Goal: Information Seeking & Learning: Learn about a topic

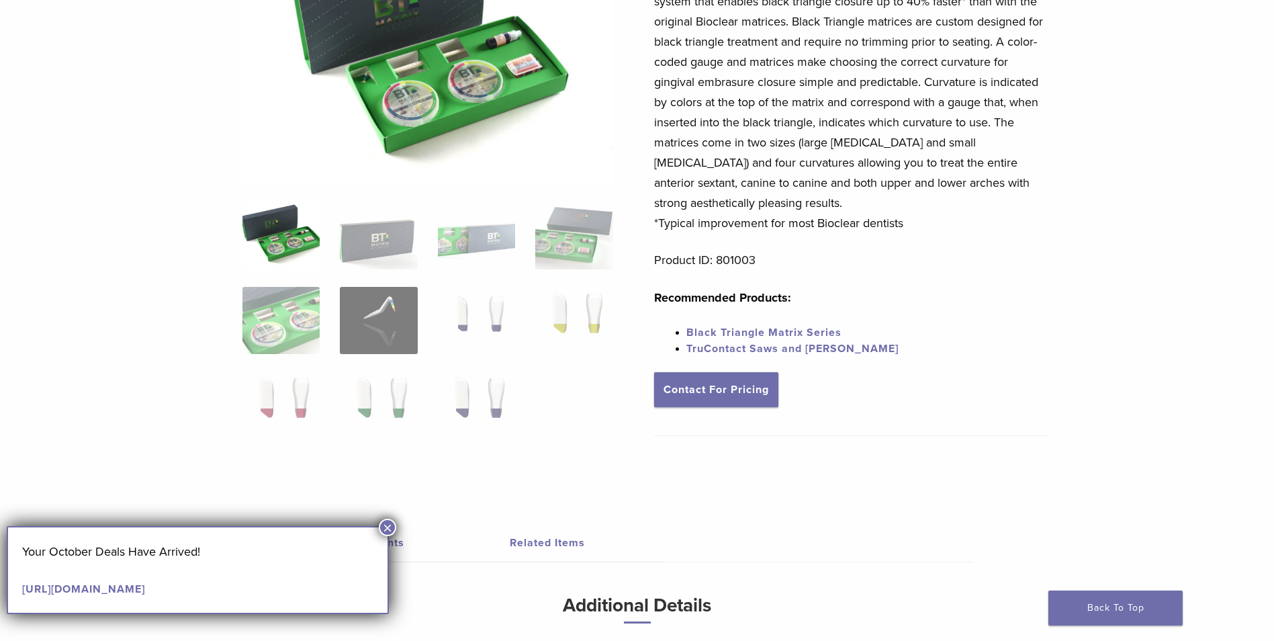
scroll to position [201, 0]
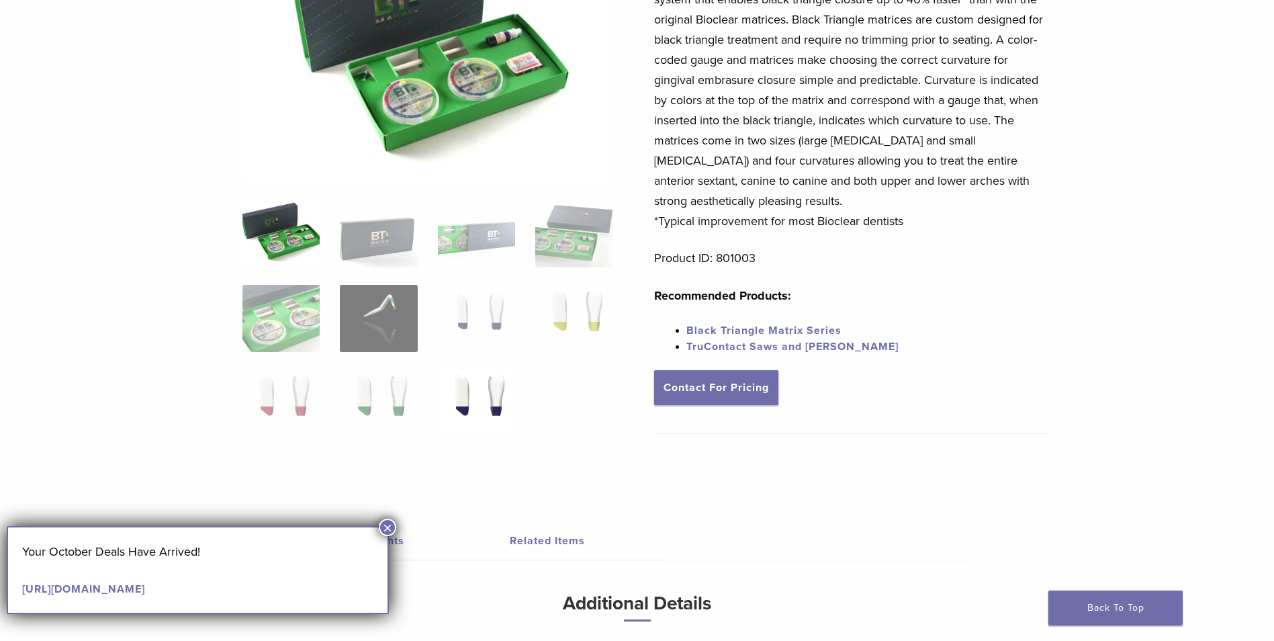
click at [495, 397] on img at bounding box center [476, 402] width 77 height 67
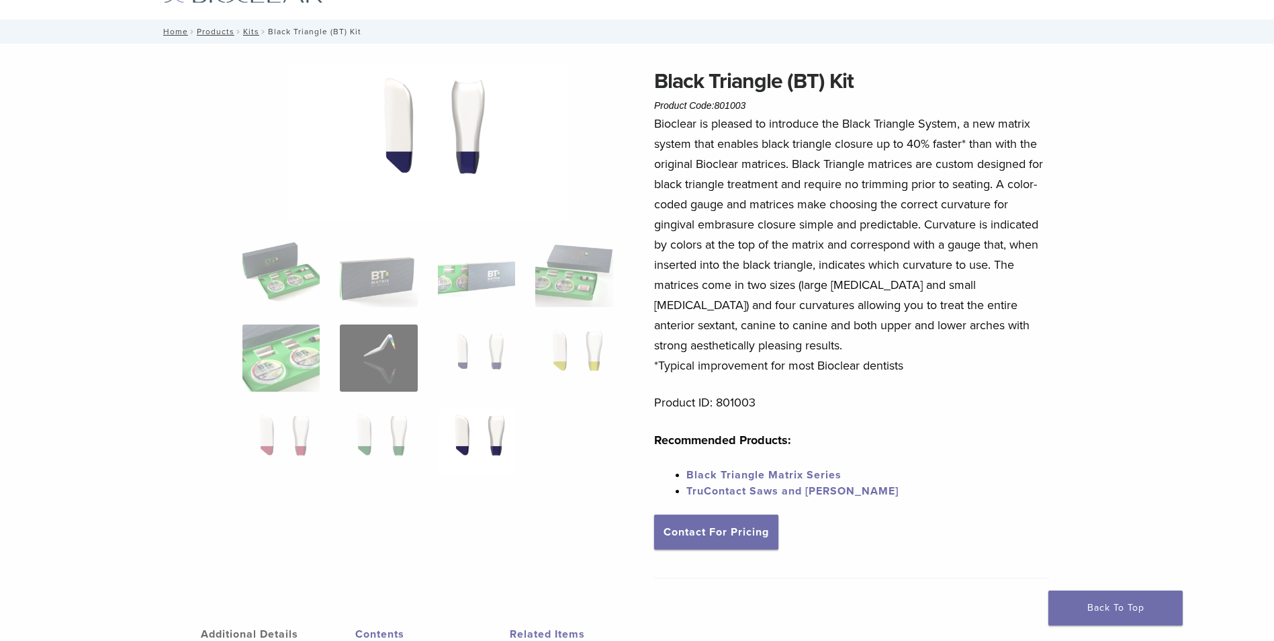
scroll to position [134, 0]
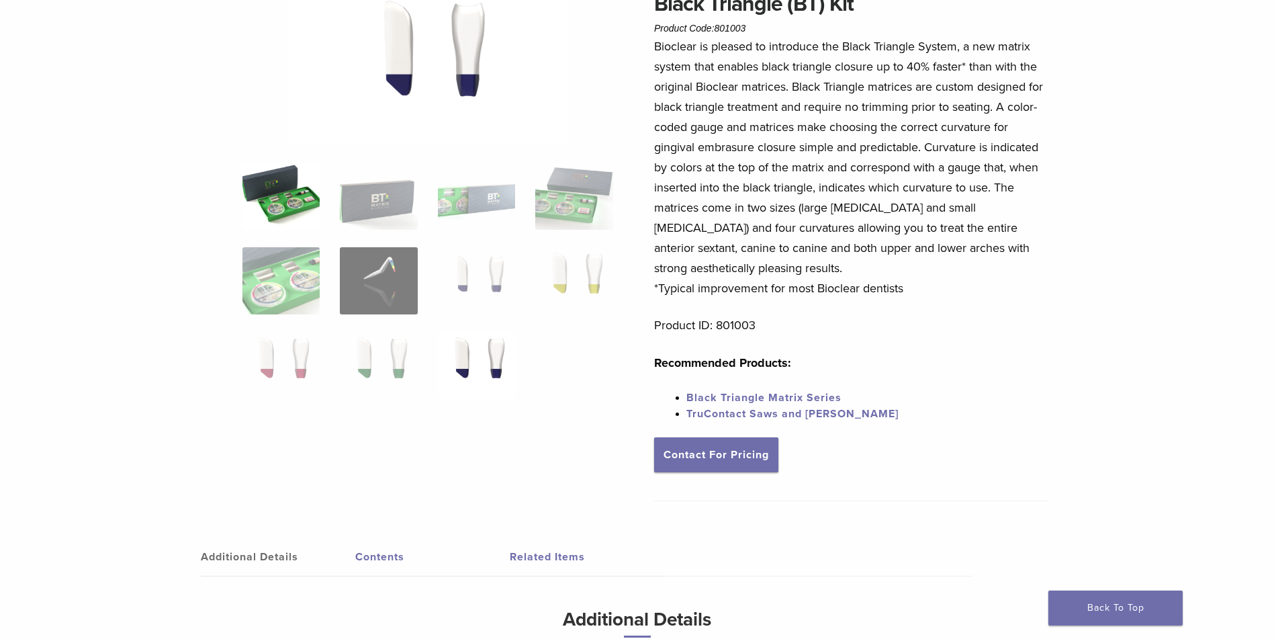
click at [287, 204] on img at bounding box center [280, 195] width 77 height 67
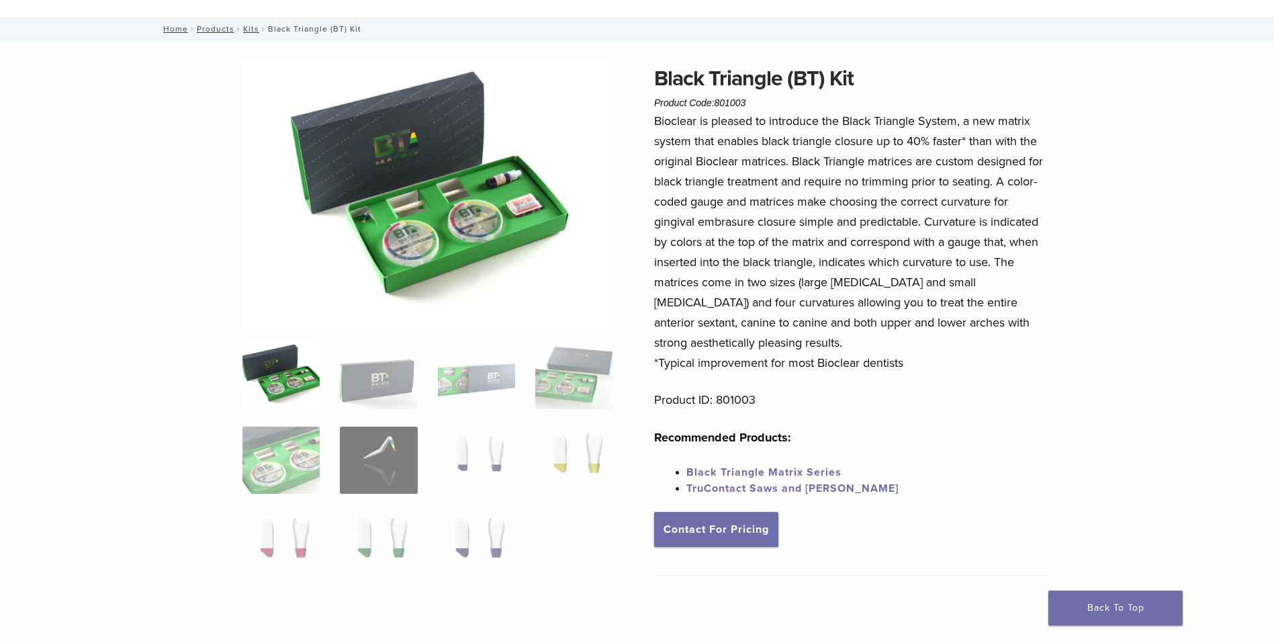
scroll to position [0, 0]
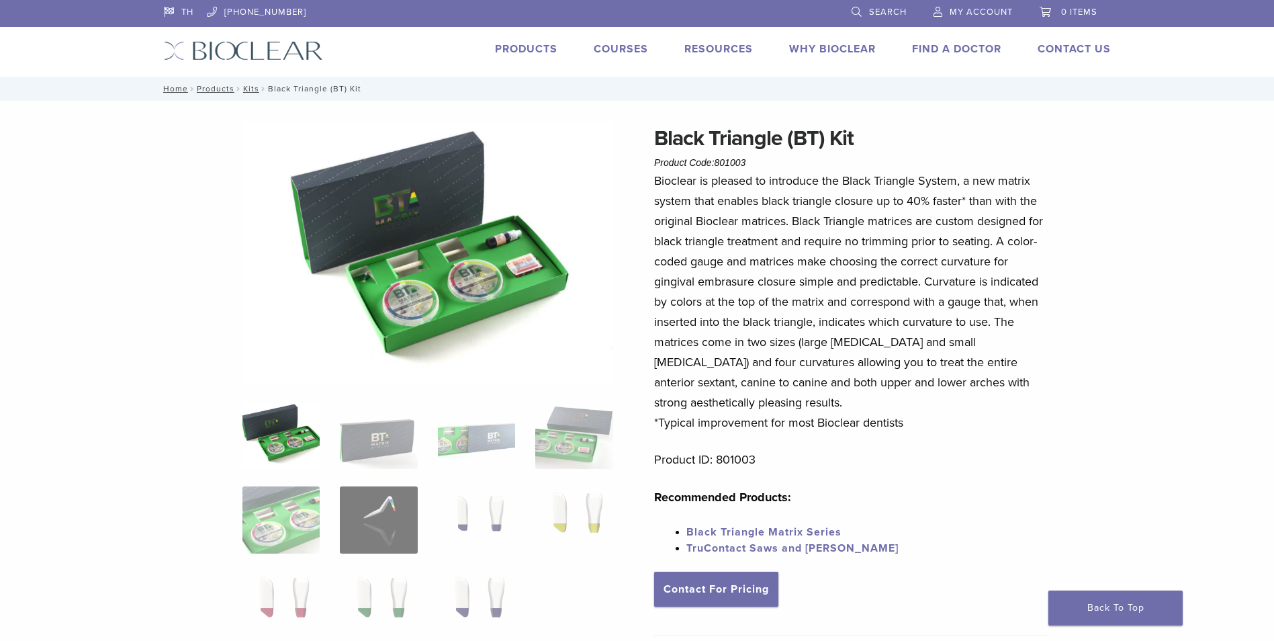
drag, startPoint x: 660, startPoint y: 131, endPoint x: 1084, endPoint y: 414, distance: 509.7
click at [1084, 414] on div "Black Triangle (BT) Kit Product Code: 801003 $ 470.40 Black Triangle (BT) Kit P…" at bounding box center [637, 538] width 967 height 833
drag, startPoint x: 1084, startPoint y: 414, endPoint x: 1071, endPoint y: 414, distance: 12.8
click at [1071, 414] on div "Black Triangle (BT) Kit Product Code: 801003 $ 470.40 Black Triangle (BT) Kit P…" at bounding box center [637, 538] width 967 height 833
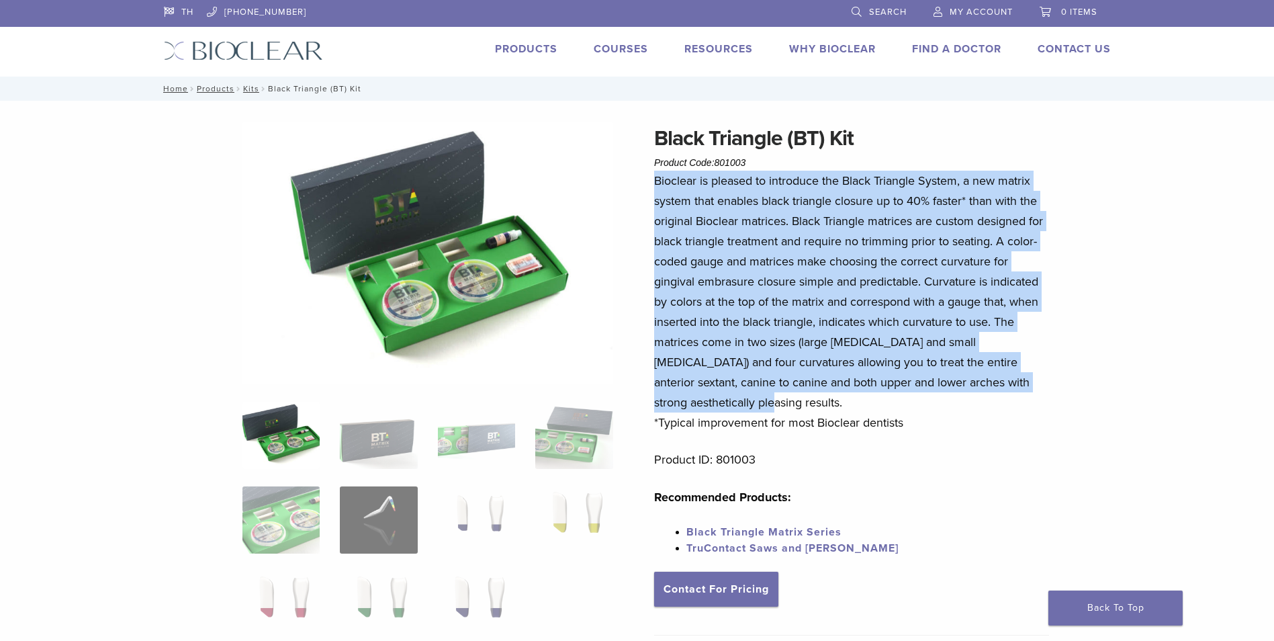
drag, startPoint x: 716, startPoint y: 404, endPoint x: 649, endPoint y: 182, distance: 232.0
click at [649, 182] on div "Black Triangle (BT) Kit Product Code: 801003 $ 470.40 Black Triangle (BT) Kit P…" at bounding box center [637, 538] width 967 height 833
drag, startPoint x: 649, startPoint y: 182, endPoint x: 683, endPoint y: 190, distance: 34.5
copy p "Bioclear is pleased to introduce the Black Triangle System, a new matrix system…"
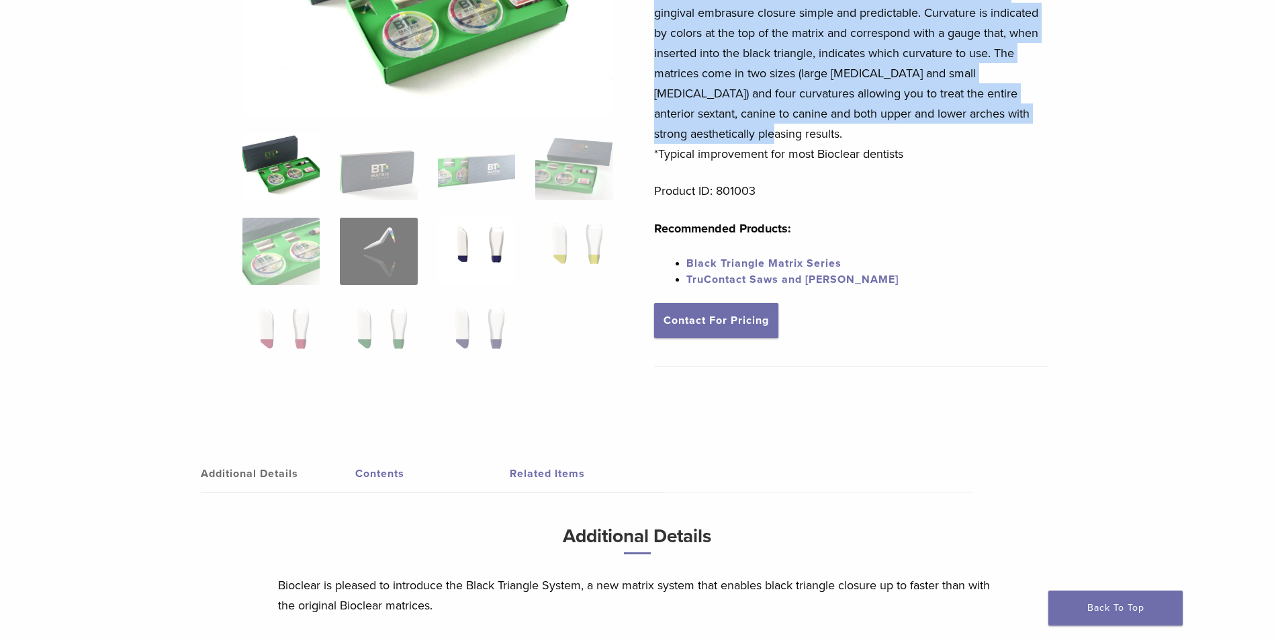
click at [475, 242] on img at bounding box center [476, 251] width 77 height 67
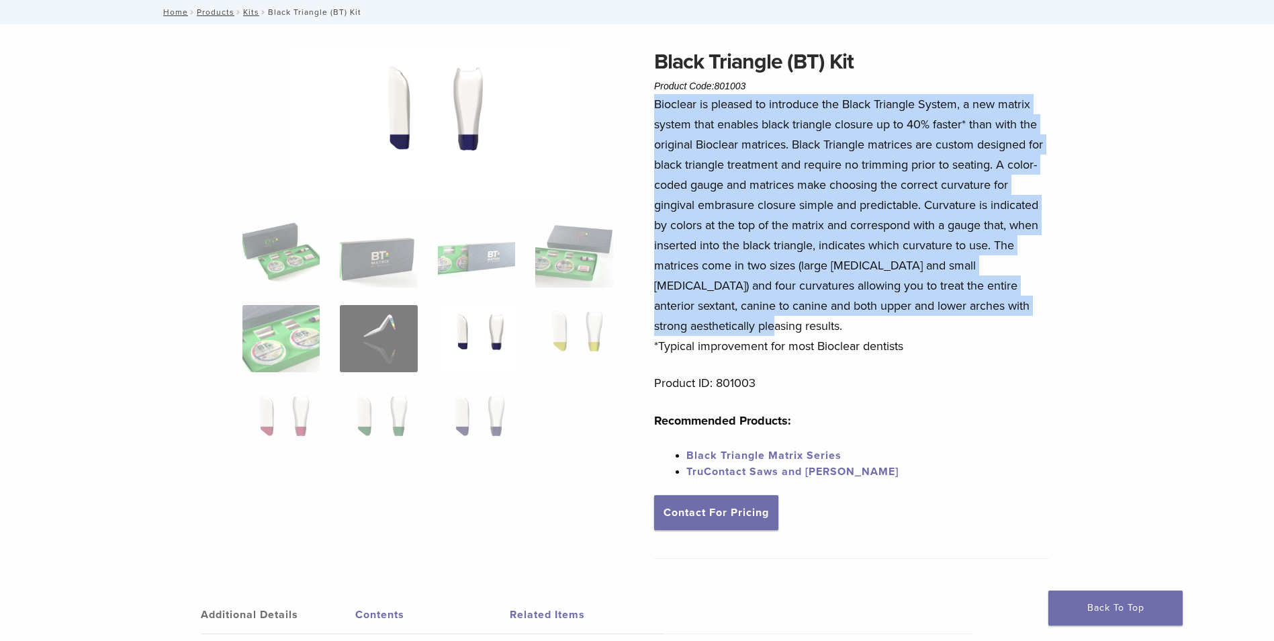
scroll to position [0, 0]
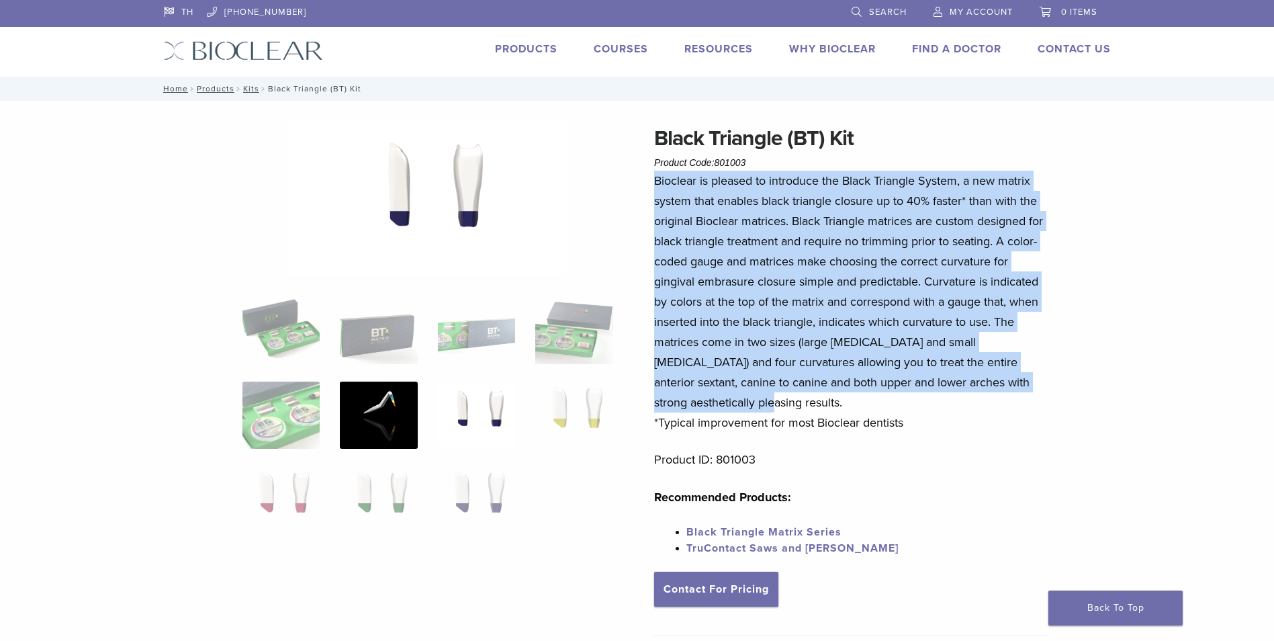
click at [393, 430] on img at bounding box center [378, 414] width 77 height 67
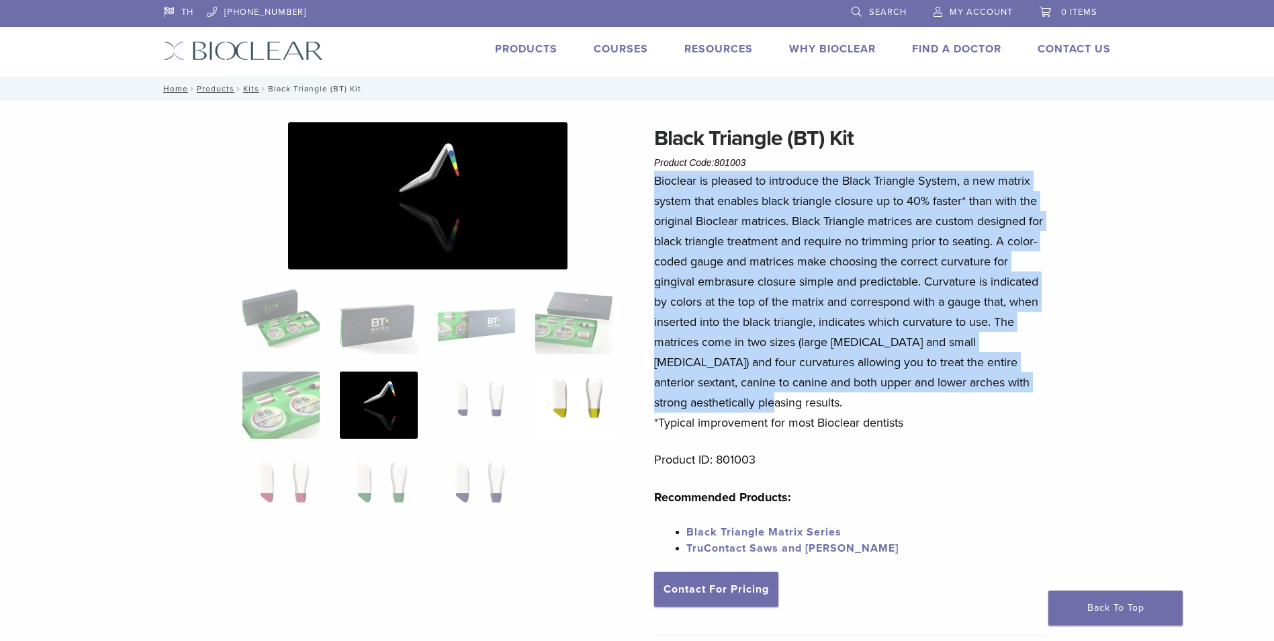
click at [581, 396] on img at bounding box center [573, 404] width 77 height 67
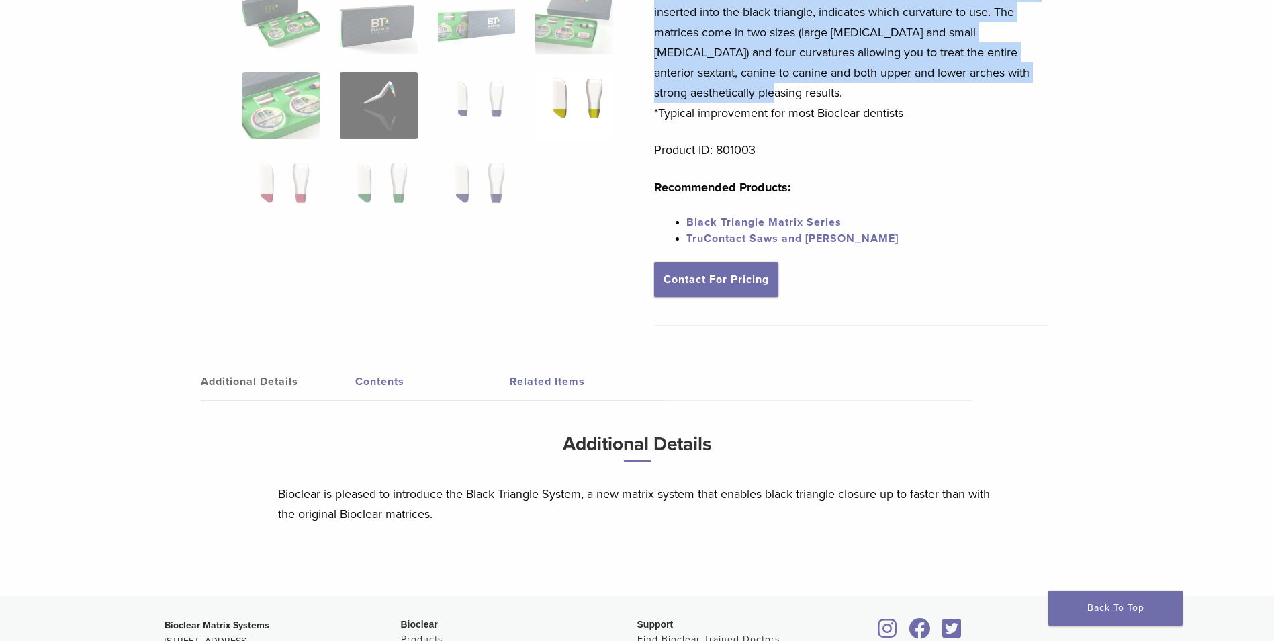
scroll to position [317, 0]
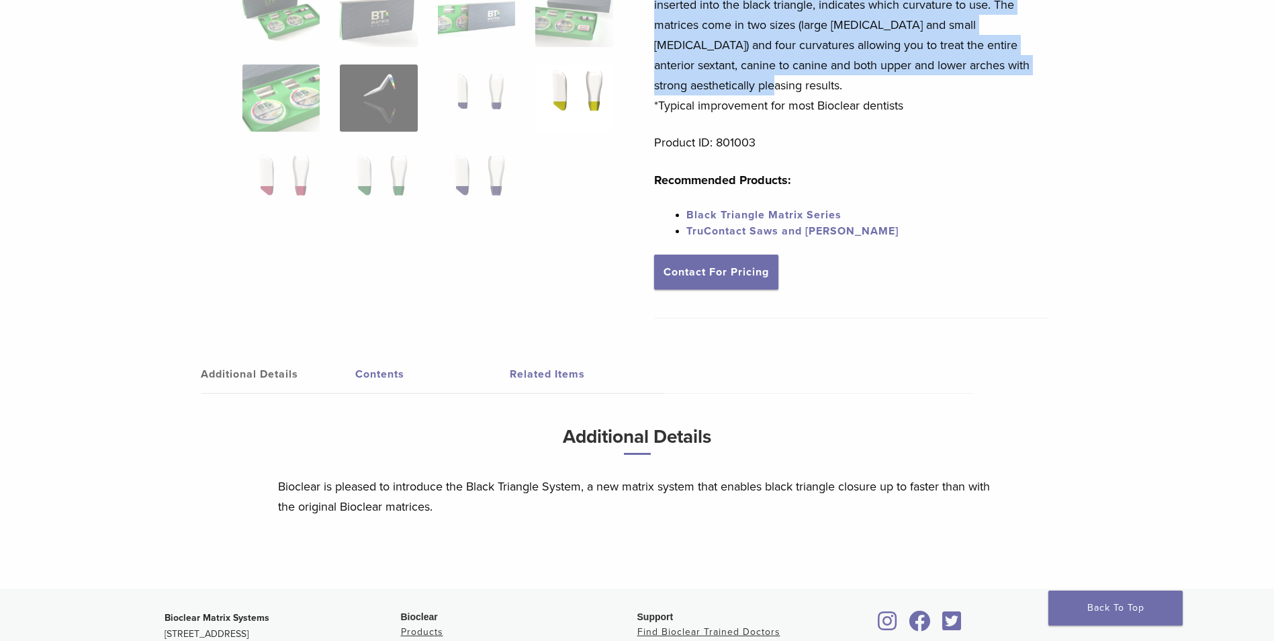
click at [381, 378] on link "Contents" at bounding box center [432, 374] width 154 height 38
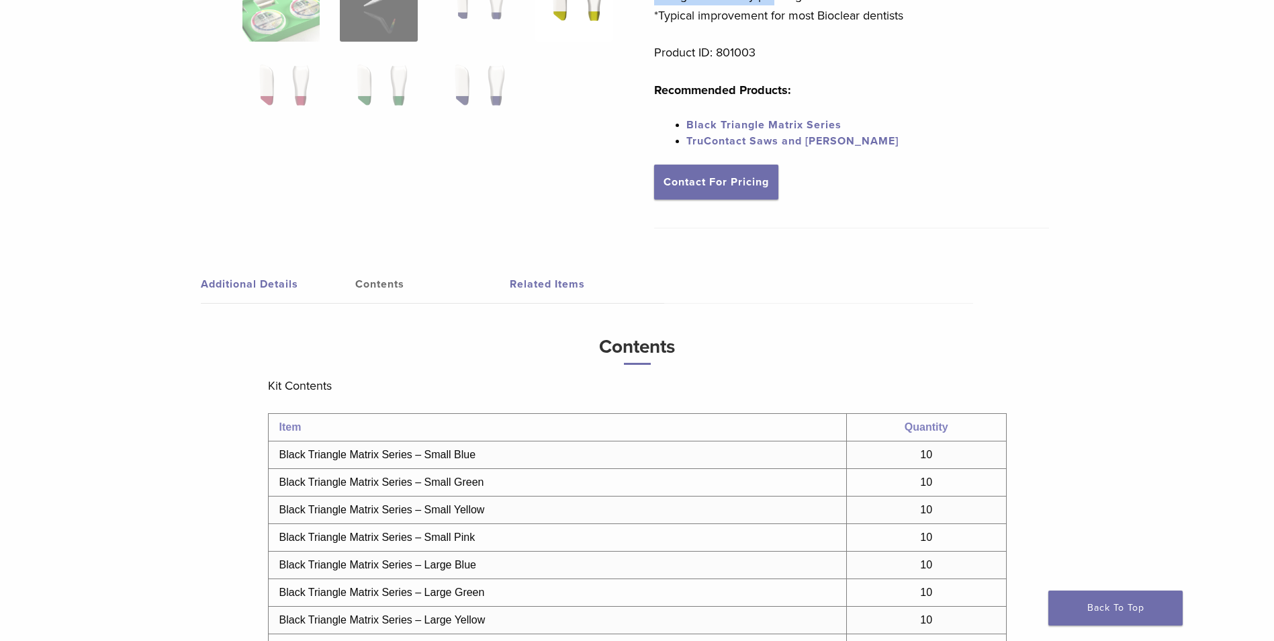
scroll to position [384, 0]
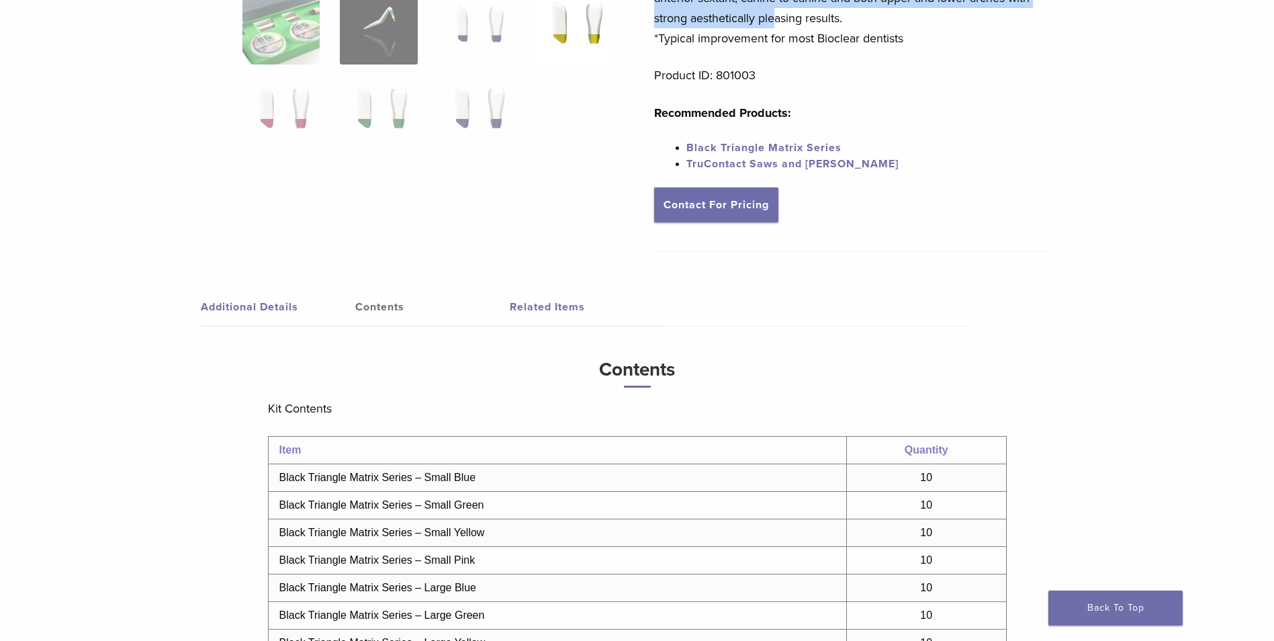
click at [527, 313] on link "Related Items" at bounding box center [587, 307] width 154 height 38
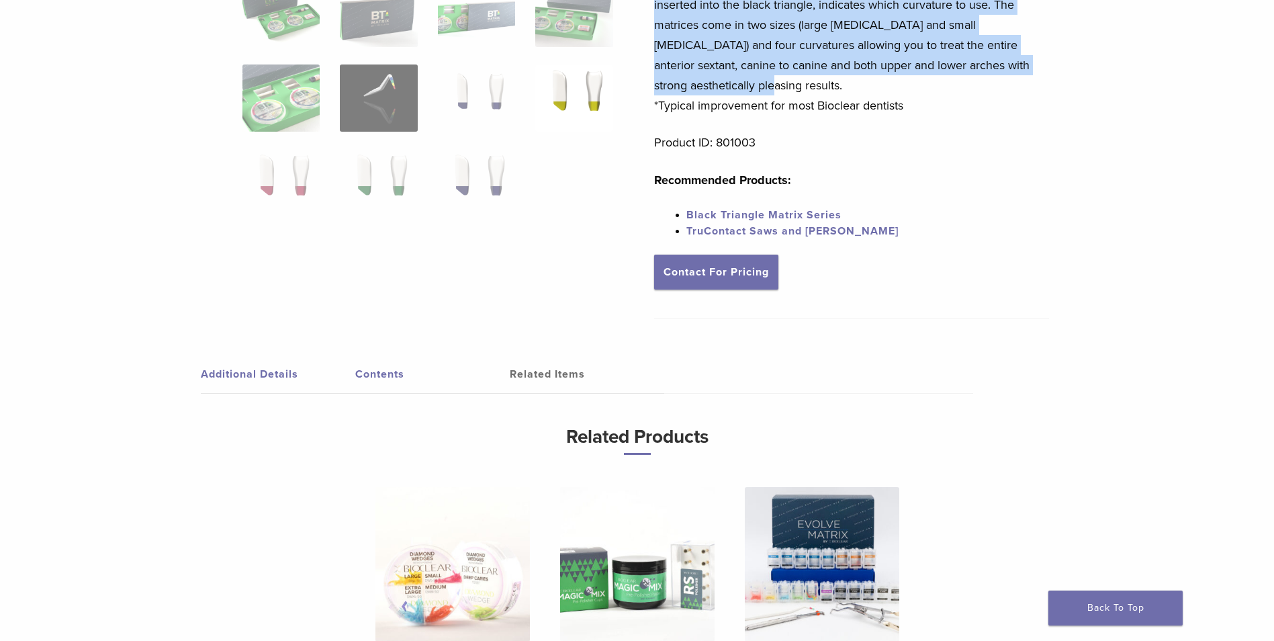
scroll to position [0, 0]
